Goal: Task Accomplishment & Management: Use online tool/utility

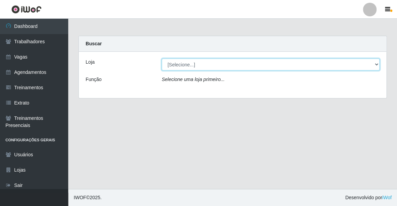
click at [200, 67] on select "[Selecione...] Famiglia [PERSON_NAME] - Ristorante [PERSON_NAME]" at bounding box center [271, 65] width 218 height 12
select select "267"
click at [162, 59] on select "[Selecione...] Famiglia [PERSON_NAME] - Ristorante [PERSON_NAME]" at bounding box center [271, 65] width 218 height 12
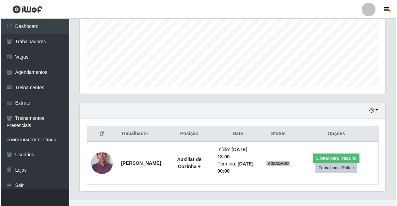
scroll to position [167, 0]
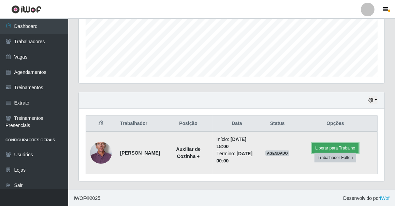
click at [351, 145] on button "Liberar para Trabalho" at bounding box center [335, 149] width 46 height 10
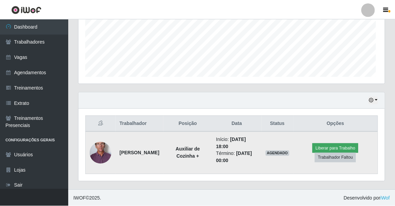
scroll to position [142, 302]
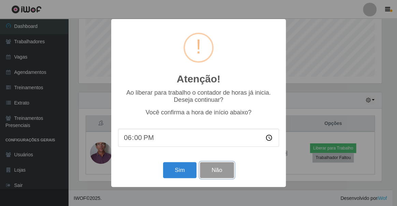
click at [220, 174] on button "Não" at bounding box center [217, 170] width 34 height 16
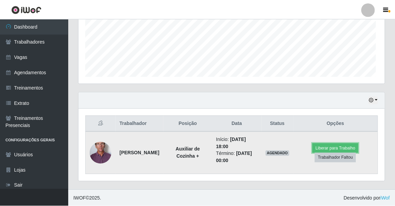
scroll to position [142, 306]
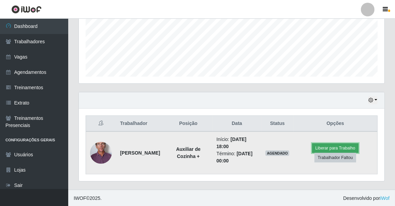
click at [327, 145] on button "Liberar para Trabalho" at bounding box center [335, 149] width 46 height 10
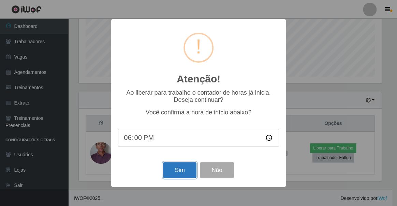
click at [171, 172] on button "Sim" at bounding box center [179, 170] width 33 height 16
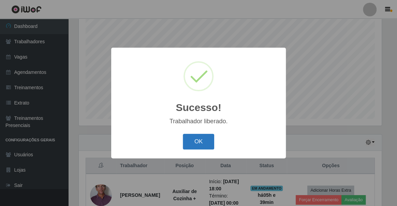
click at [192, 141] on button "OK" at bounding box center [199, 142] width 32 height 16
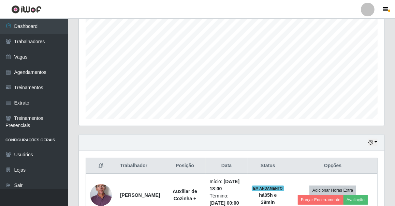
scroll to position [167, 0]
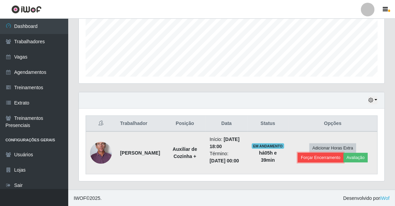
click at [317, 157] on button "Forçar Encerramento" at bounding box center [321, 158] width 46 height 10
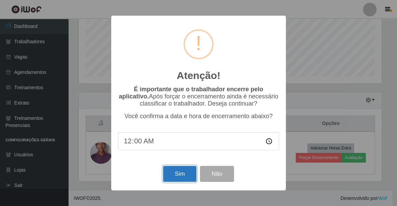
click at [184, 177] on button "Sim" at bounding box center [179, 174] width 33 height 16
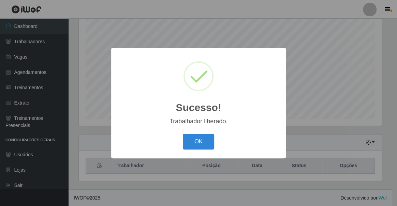
click at [183, 134] on button "OK" at bounding box center [199, 142] width 32 height 16
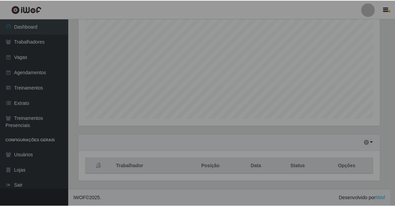
scroll to position [142, 306]
